Goal: Task Accomplishment & Management: Manage account settings

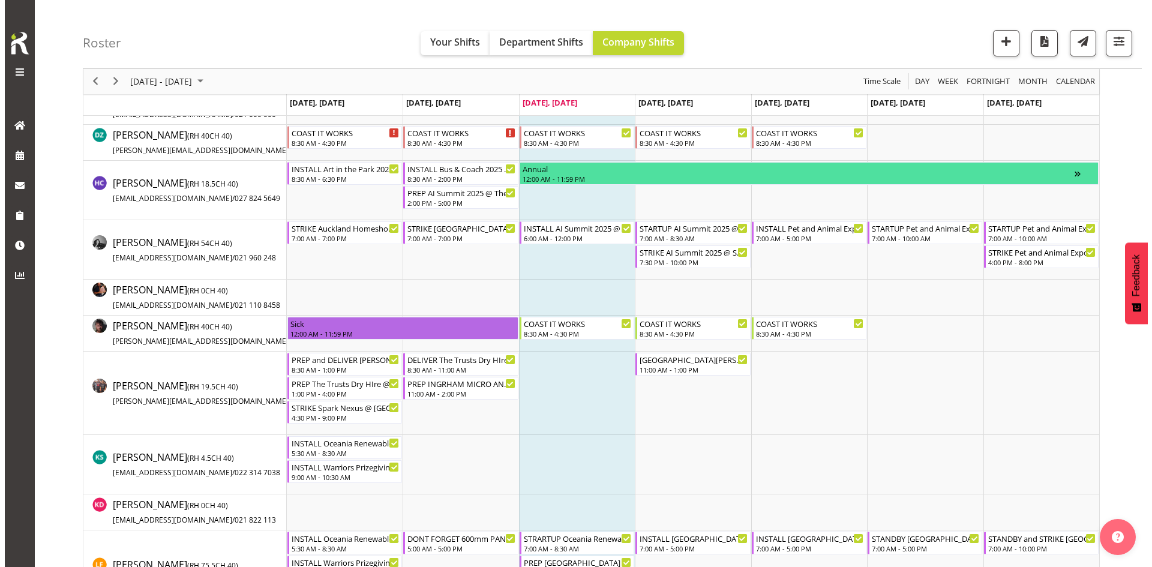
scroll to position [443, 0]
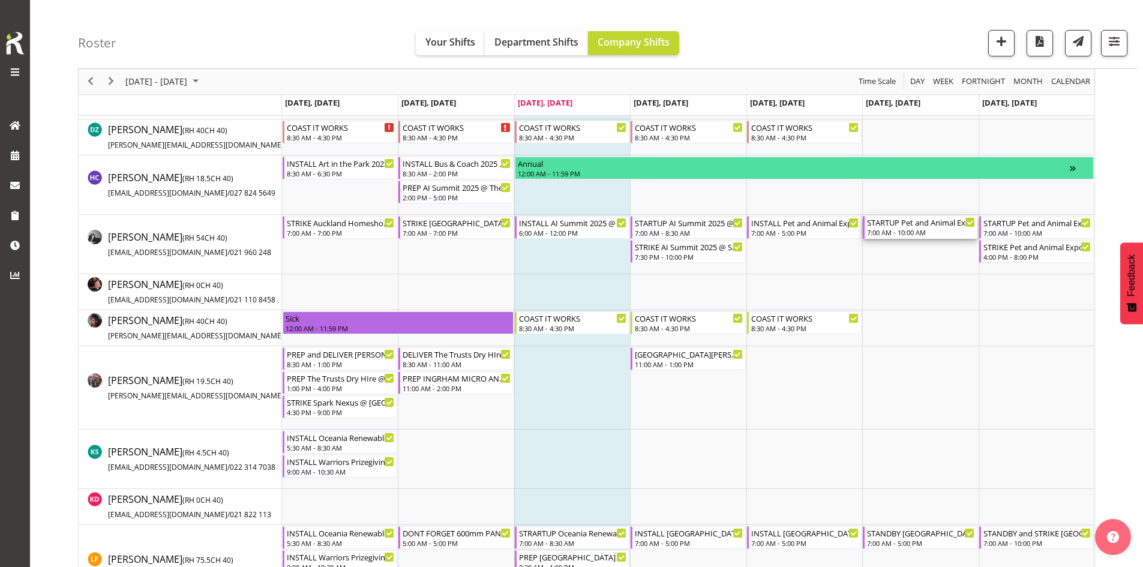
click at [905, 228] on div "STARTUP Pet and Animal Expo 2025 @ [GEOGRAPHIC_DATA] 7:00 AM - 10:00 AM" at bounding box center [921, 227] width 108 height 23
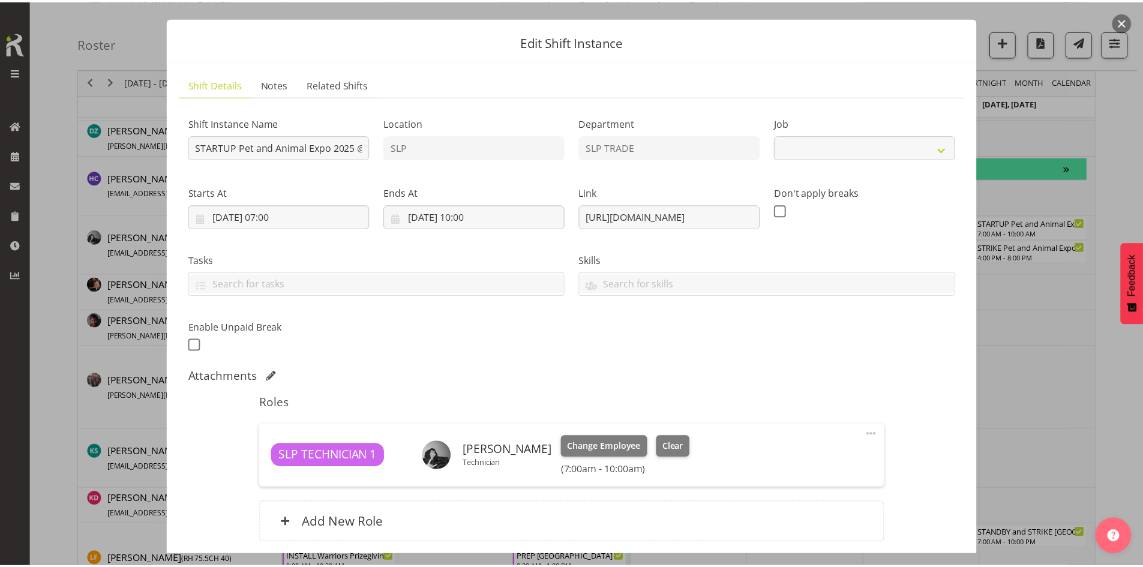
scroll to position [0, 0]
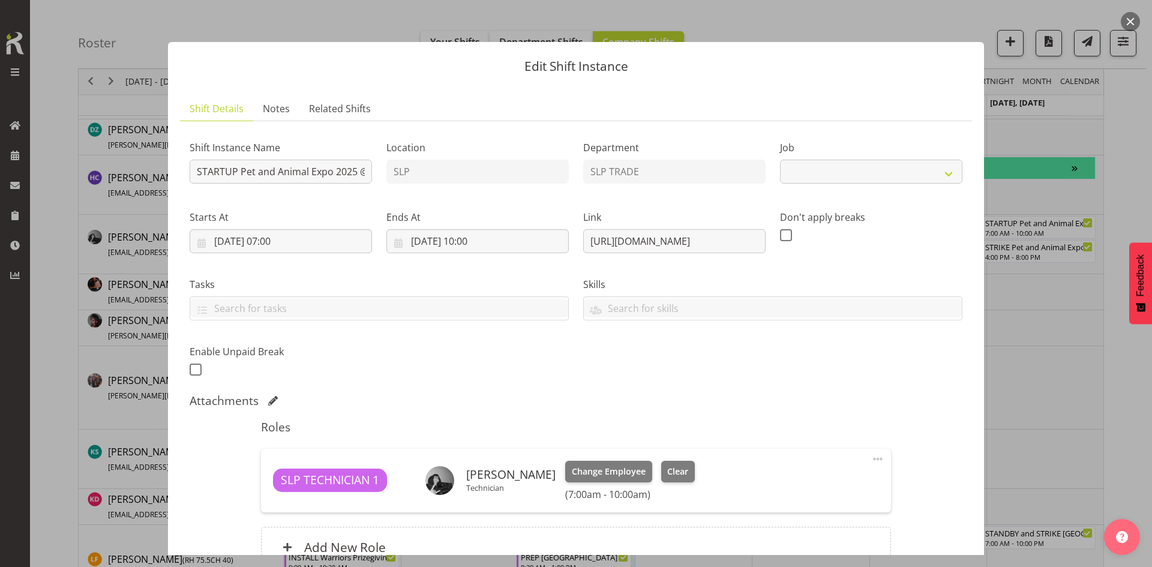
select select "10165"
click at [1127, 22] on button "button" at bounding box center [1130, 21] width 19 height 19
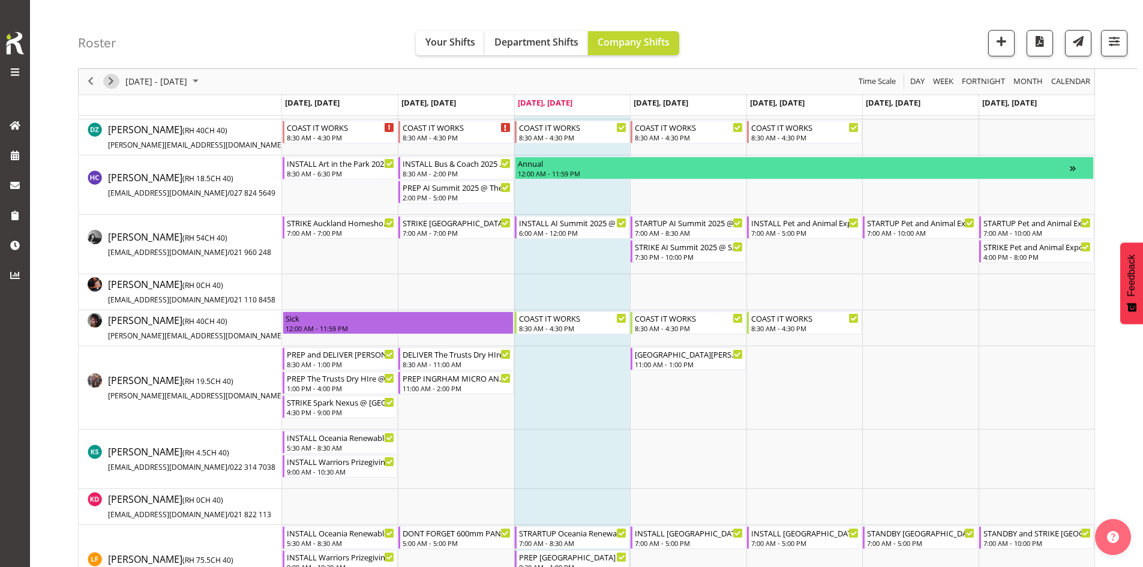
click at [113, 80] on span "Next" at bounding box center [111, 81] width 14 height 15
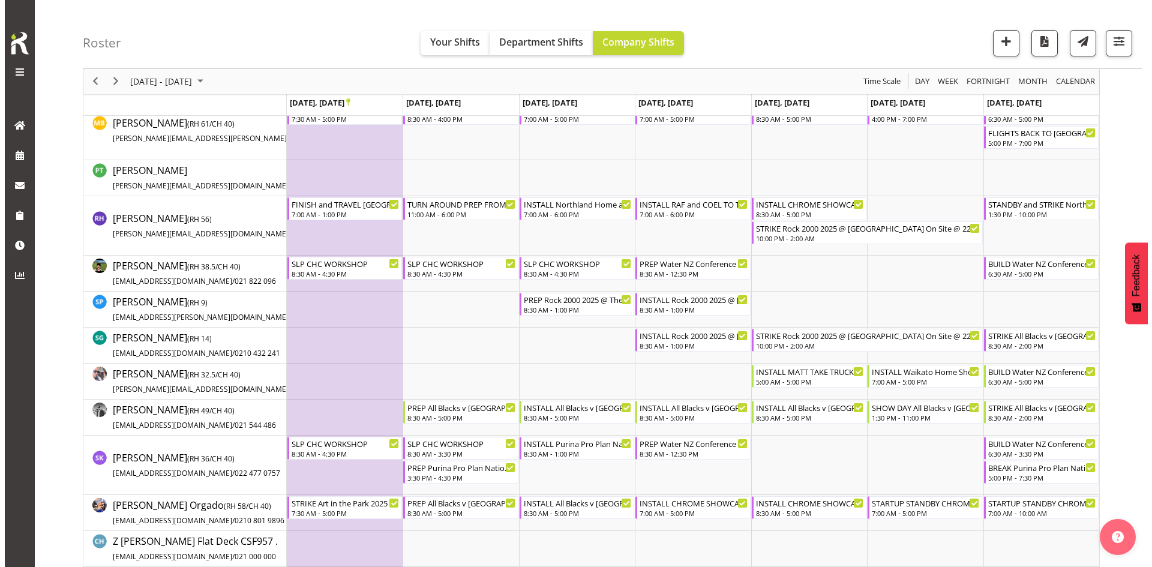
scroll to position [970, 0]
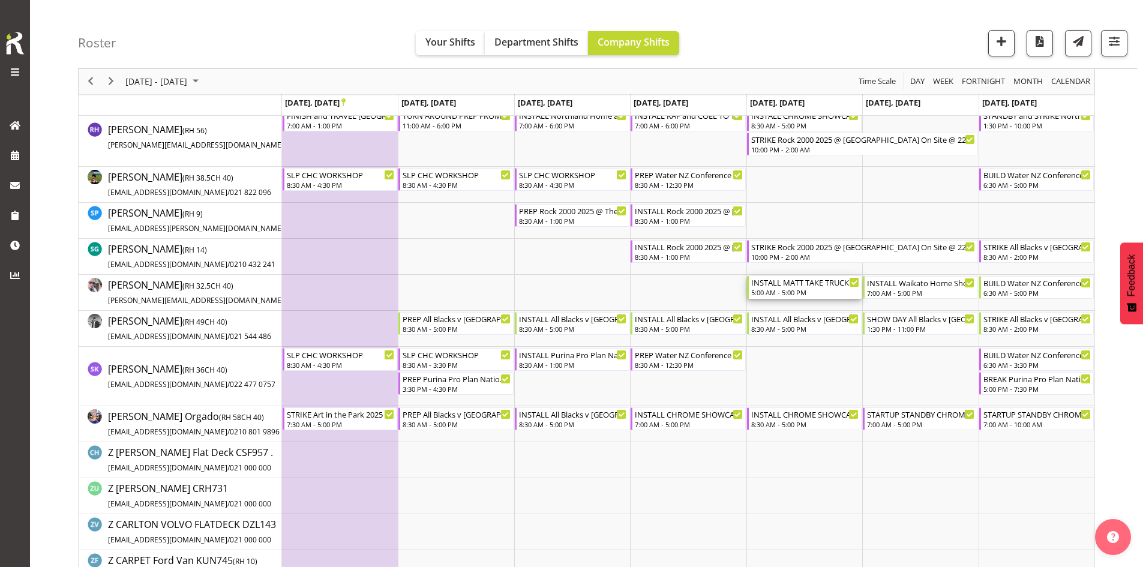
click at [778, 286] on div "INSTALL MATT TAKE TRUCK Waikato Home Show 2025 @ [GEOGRAPHIC_DATA] on site @ 07…" at bounding box center [805, 282] width 108 height 12
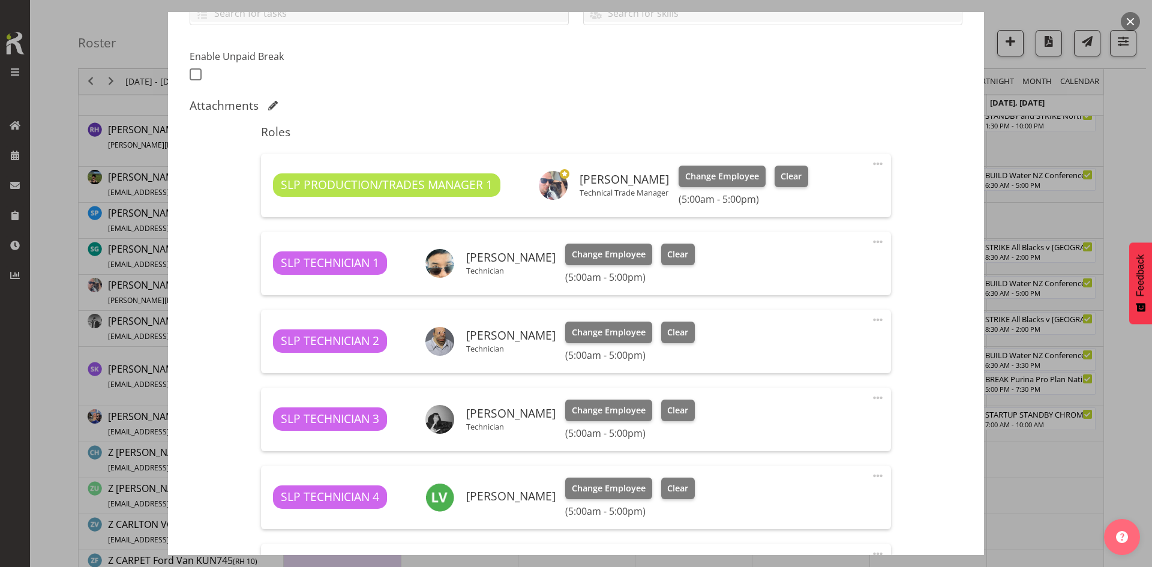
scroll to position [300, 0]
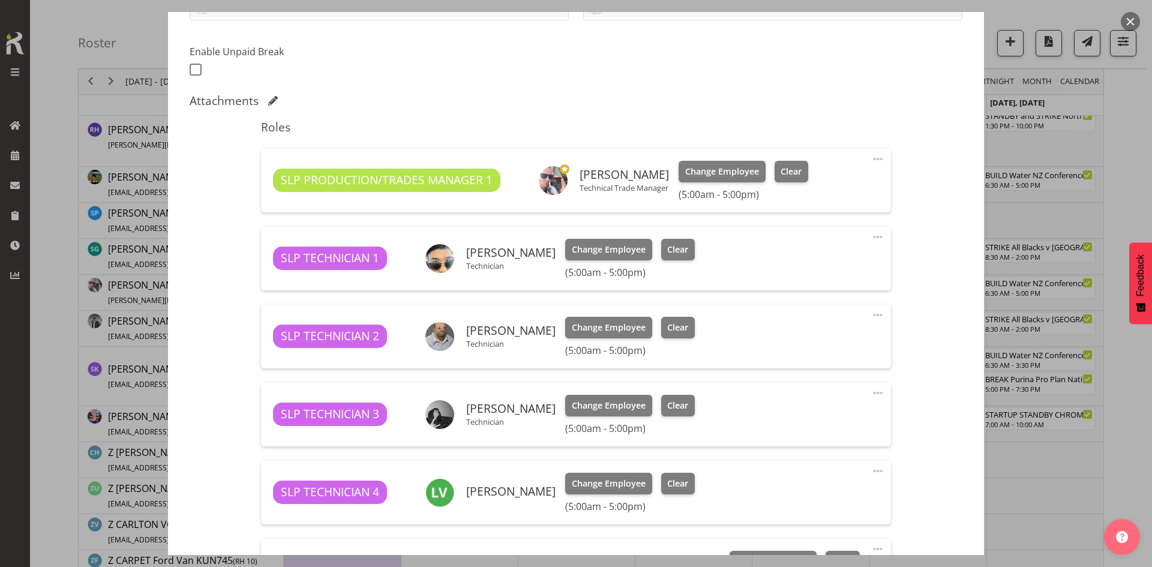
select select "9156"
click at [1132, 19] on button "button" at bounding box center [1130, 21] width 19 height 19
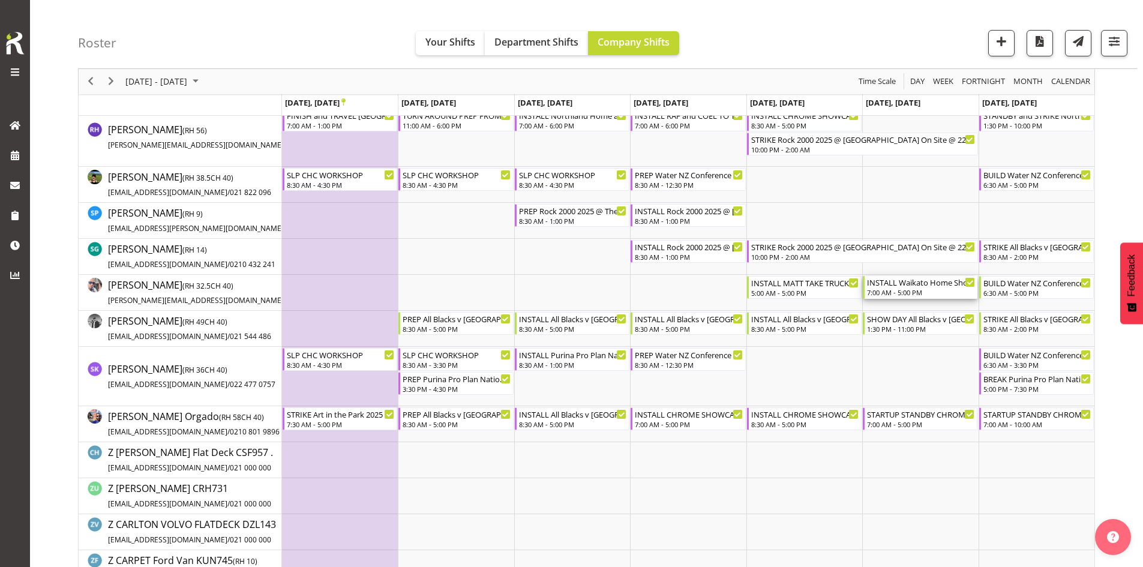
click at [902, 293] on div "7:00 AM - 5:00 PM" at bounding box center [921, 292] width 108 height 10
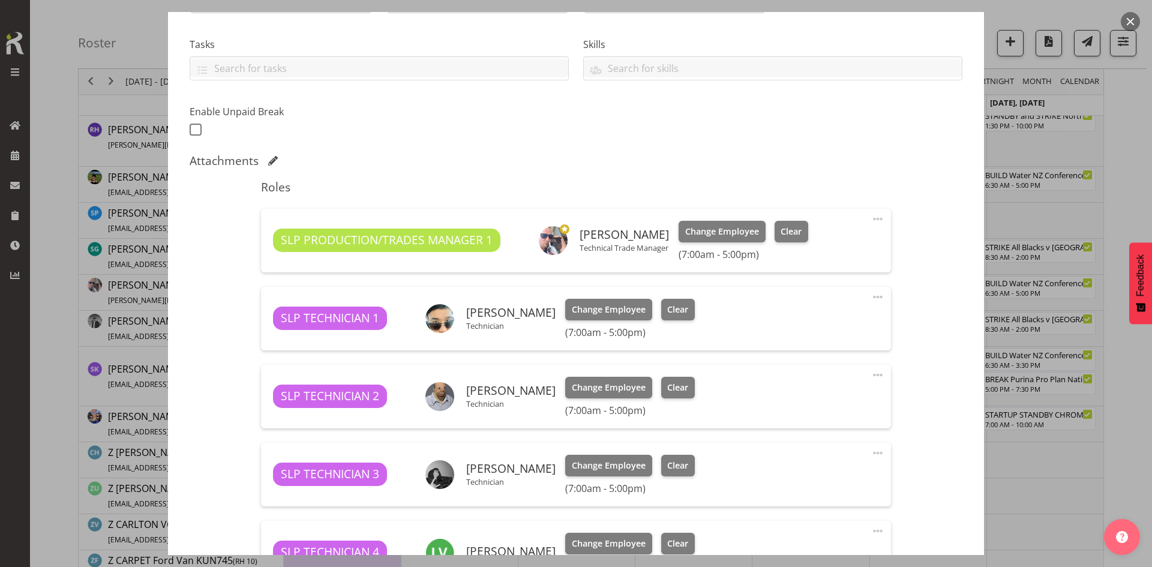
select select "9156"
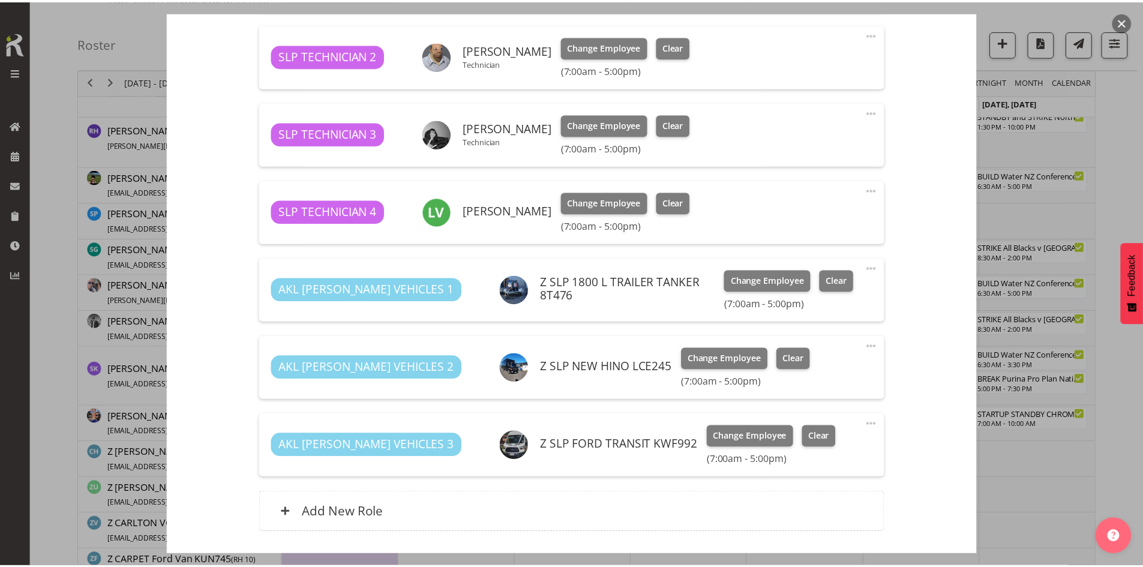
scroll to position [600, 0]
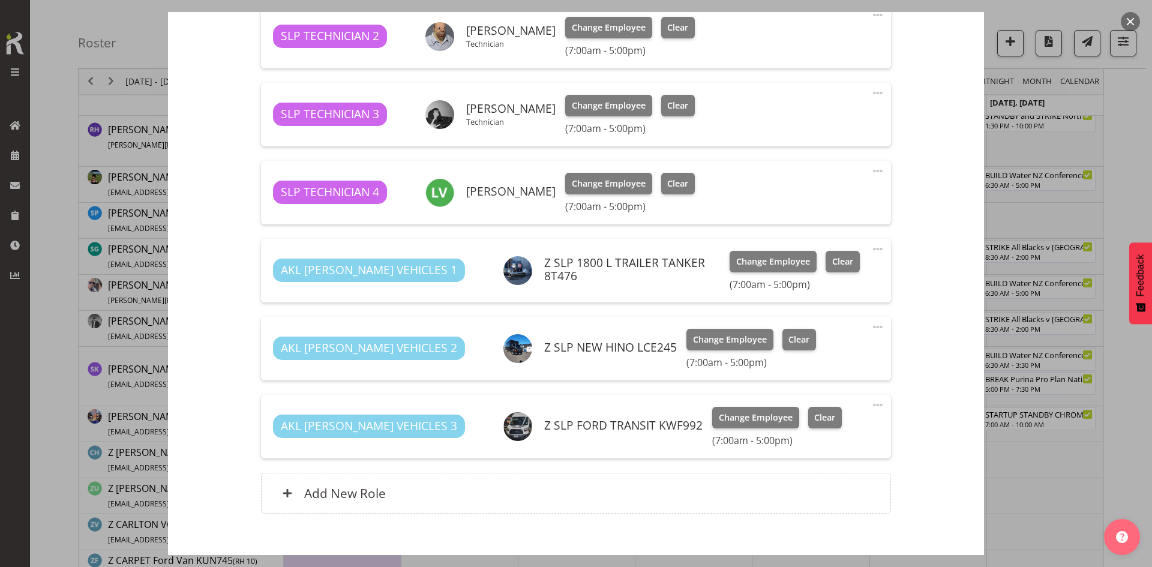
click at [1130, 19] on button "button" at bounding box center [1130, 21] width 19 height 19
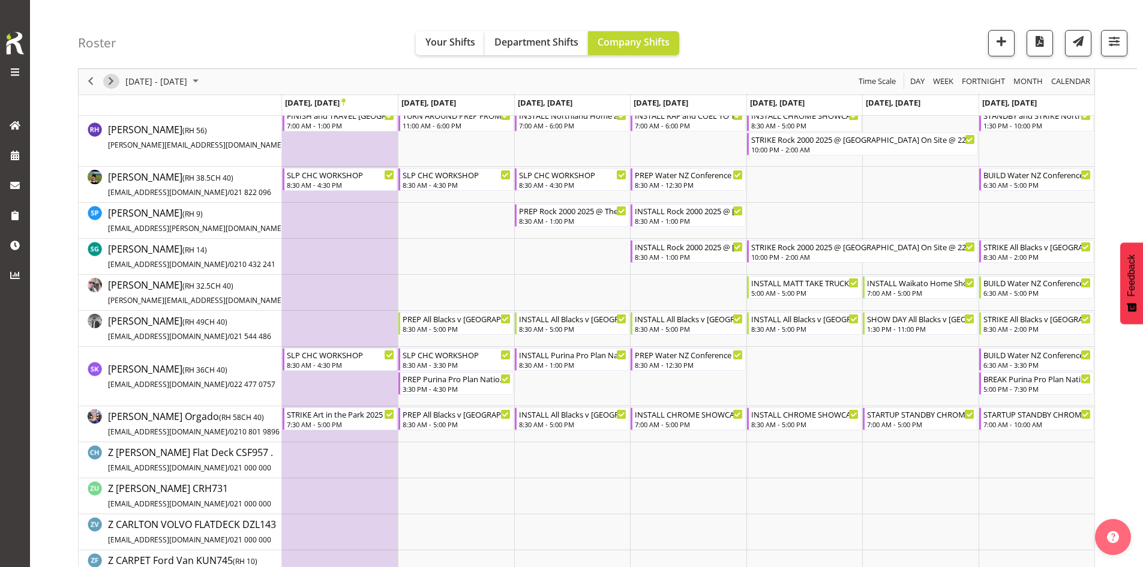
click at [115, 80] on span "Next" at bounding box center [111, 81] width 14 height 15
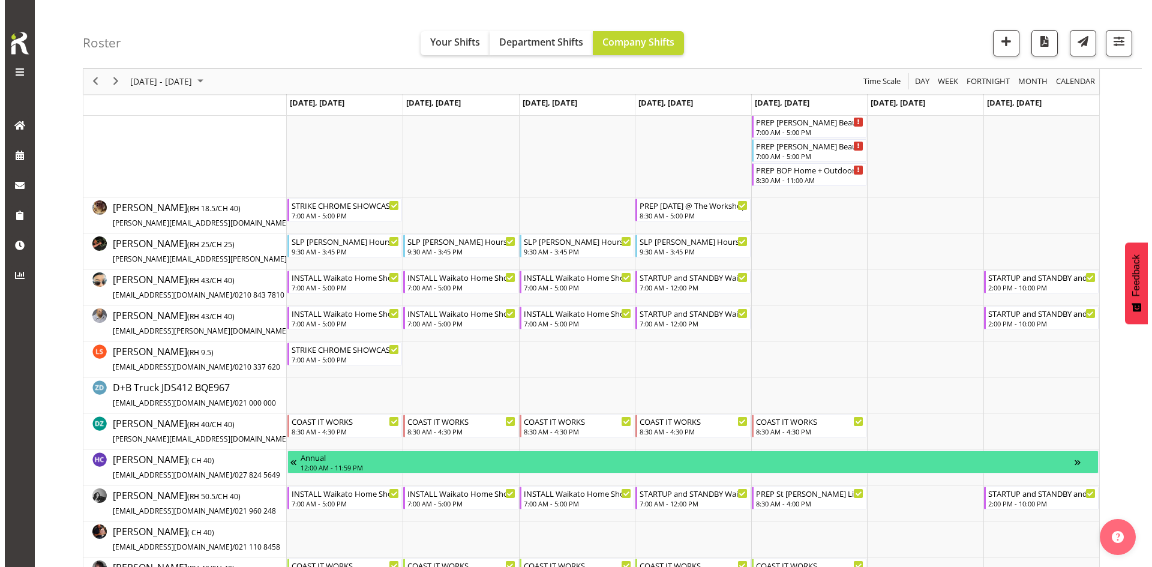
scroll to position [240, 0]
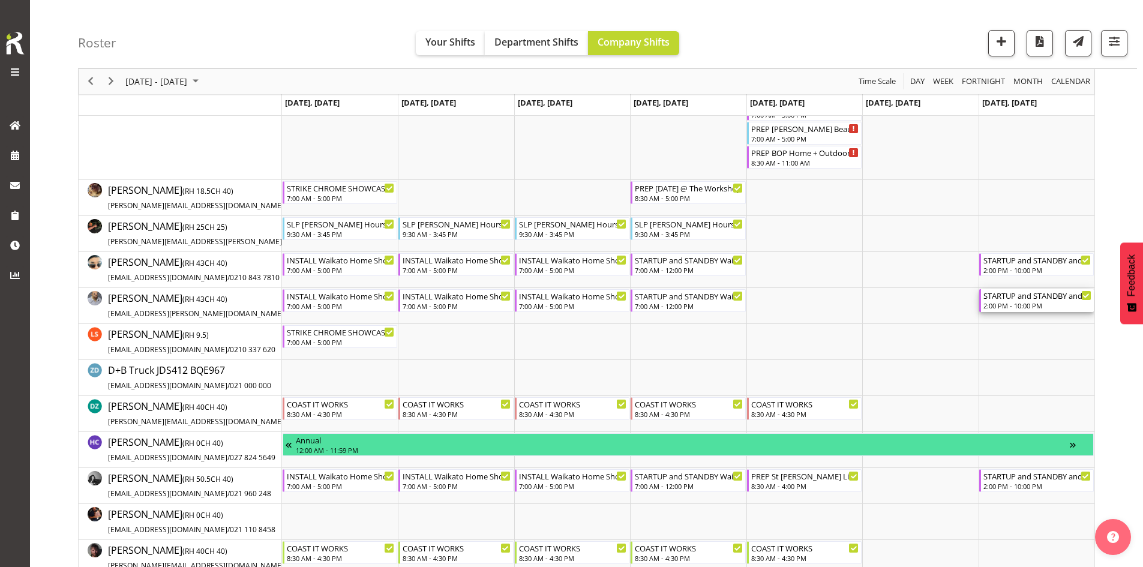
click at [1016, 307] on div "2:00 PM - 10:00 PM" at bounding box center [1037, 306] width 108 height 10
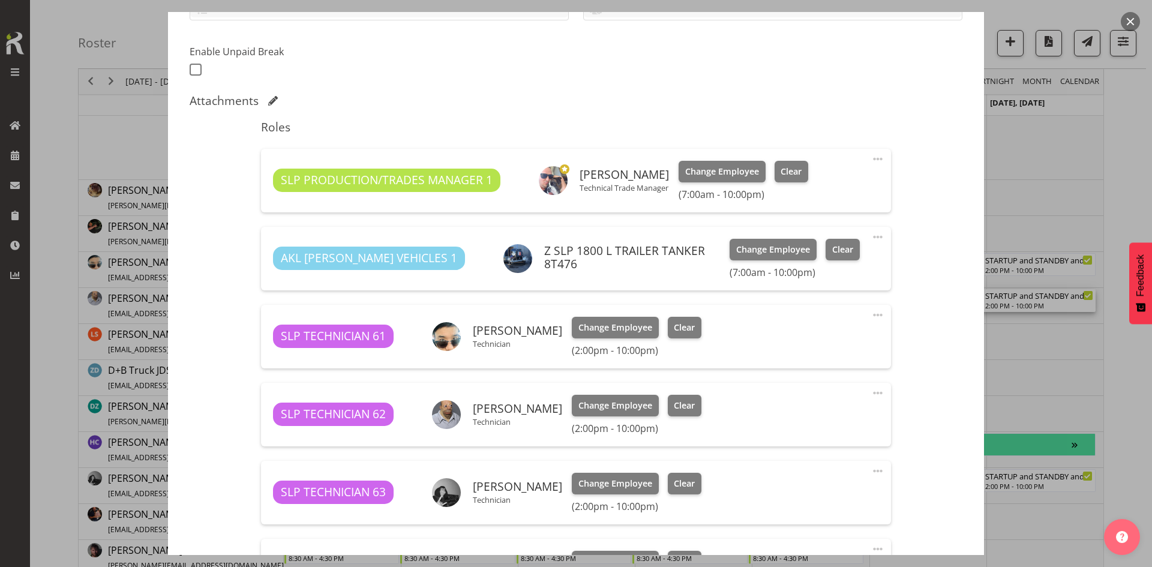
select select "9156"
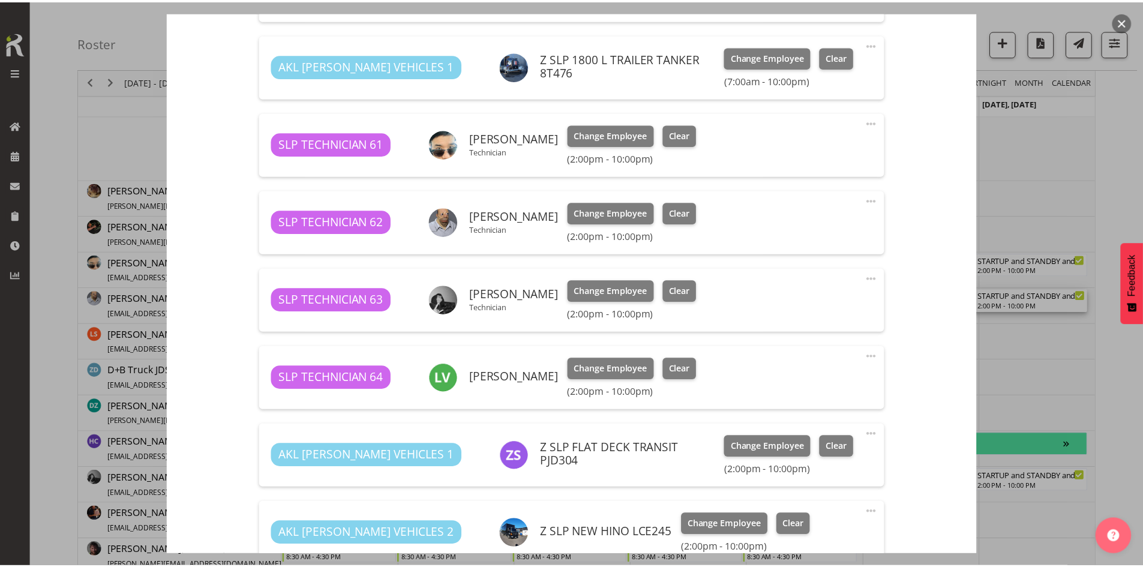
scroll to position [425, 0]
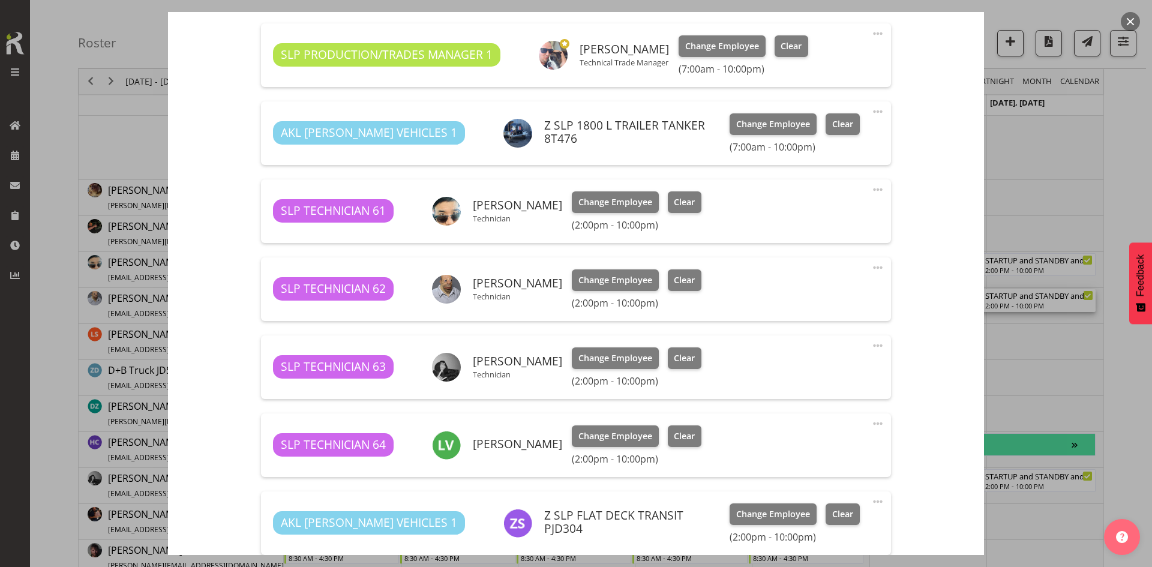
click at [1130, 22] on button "button" at bounding box center [1130, 21] width 19 height 19
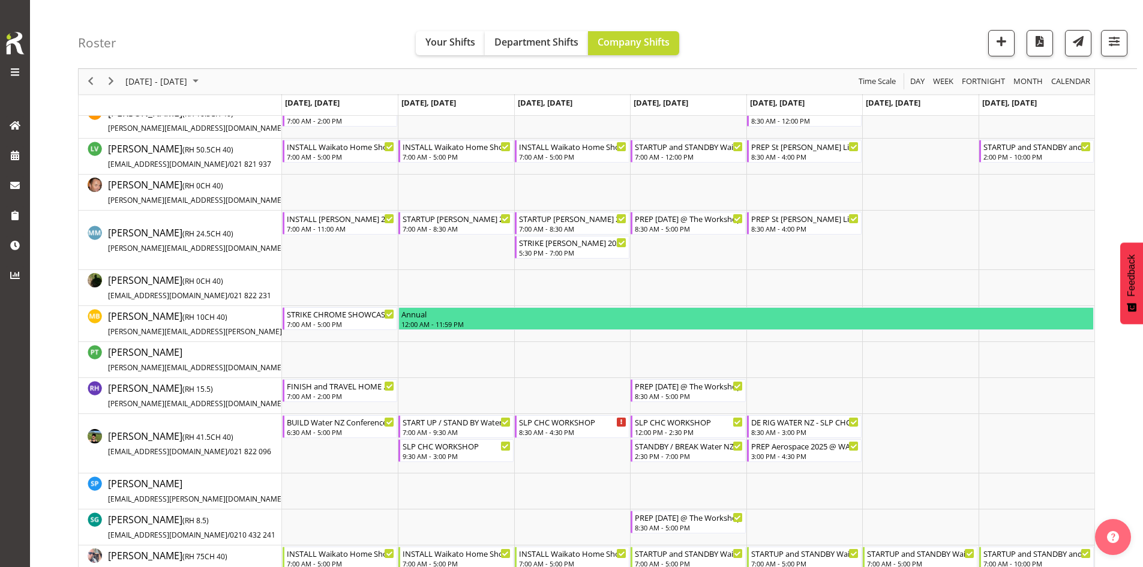
scroll to position [840, 0]
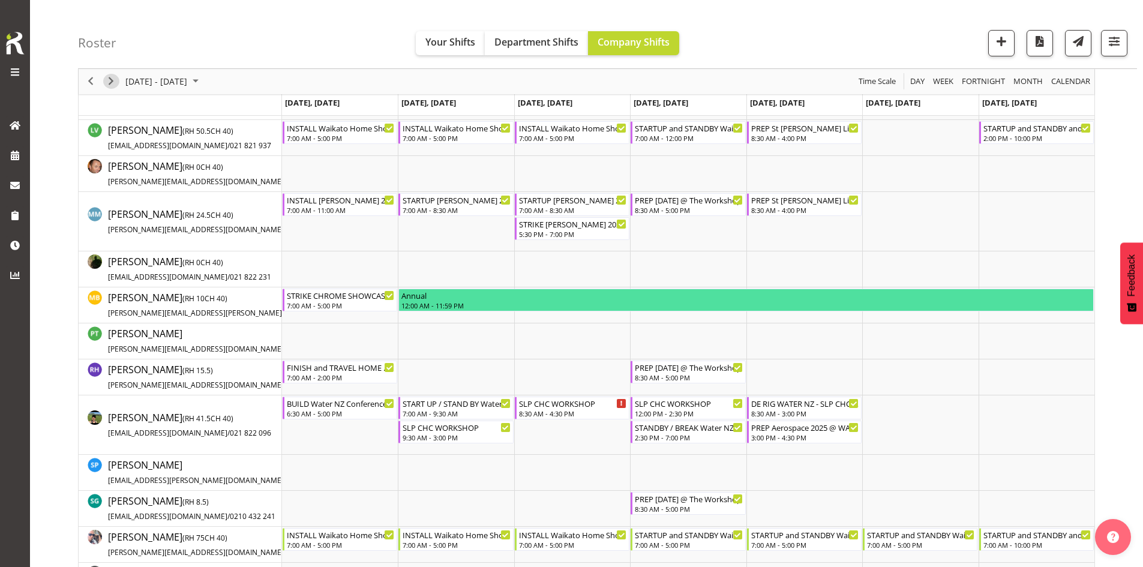
click at [106, 88] on span "Next" at bounding box center [111, 81] width 14 height 15
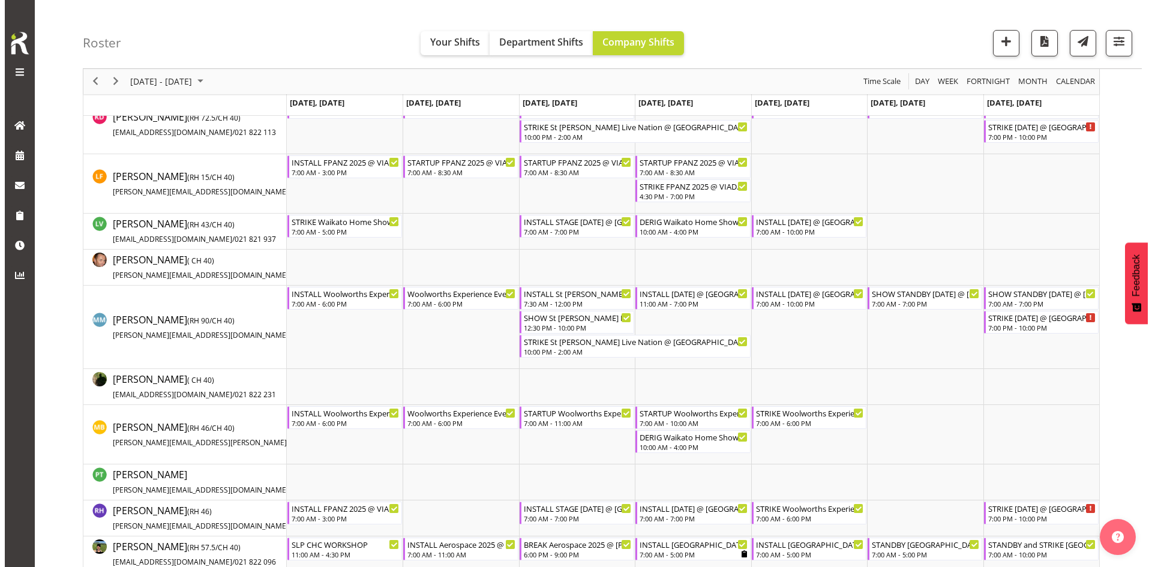
scroll to position [1149, 0]
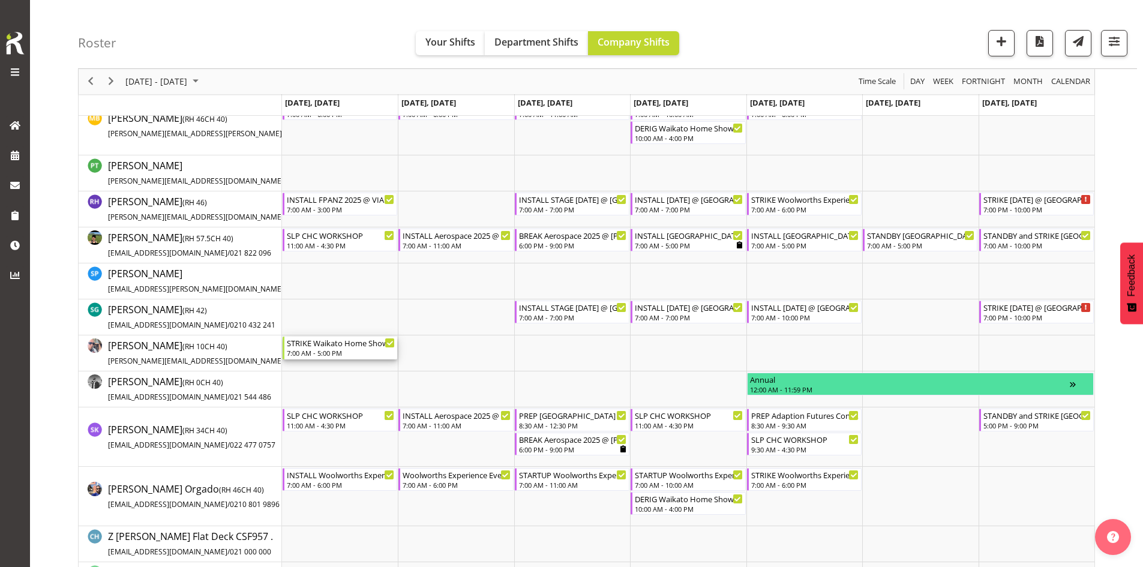
click at [344, 339] on div "STRIKE Waikato Home Show 2025 @ [GEOGRAPHIC_DATA]" at bounding box center [341, 343] width 108 height 12
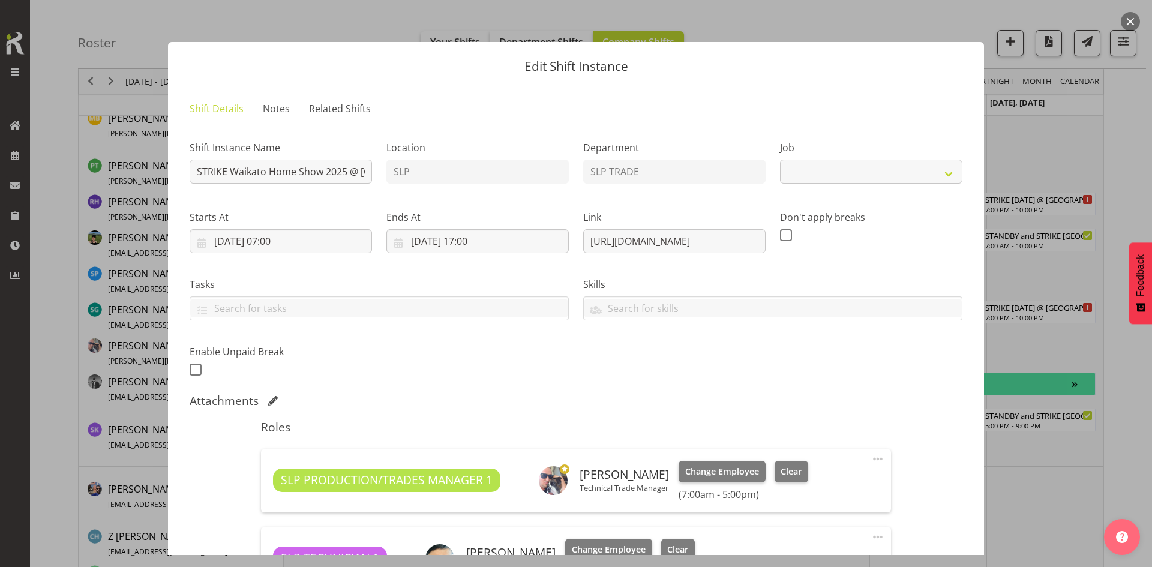
select select "9156"
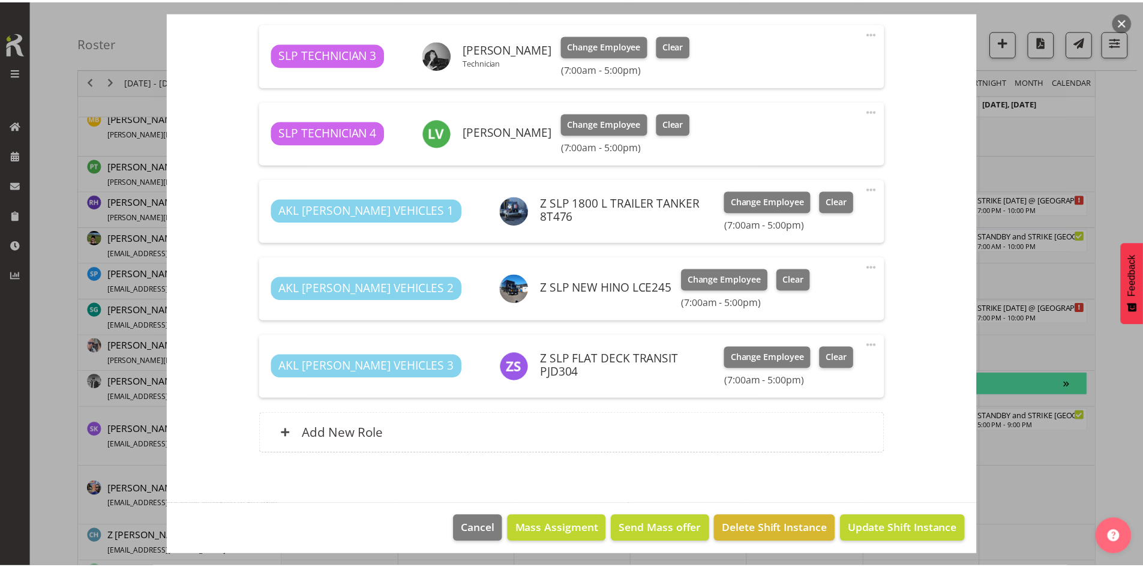
scroll to position [240, 0]
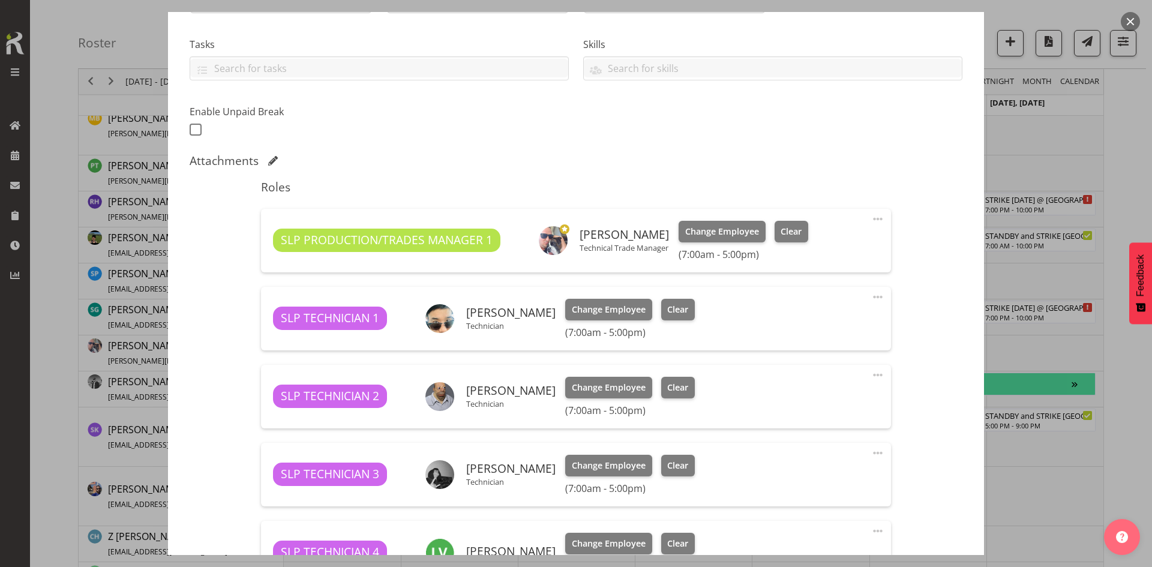
click at [1123, 17] on button "button" at bounding box center [1130, 21] width 19 height 19
